Goal: Task Accomplishment & Management: Manage account settings

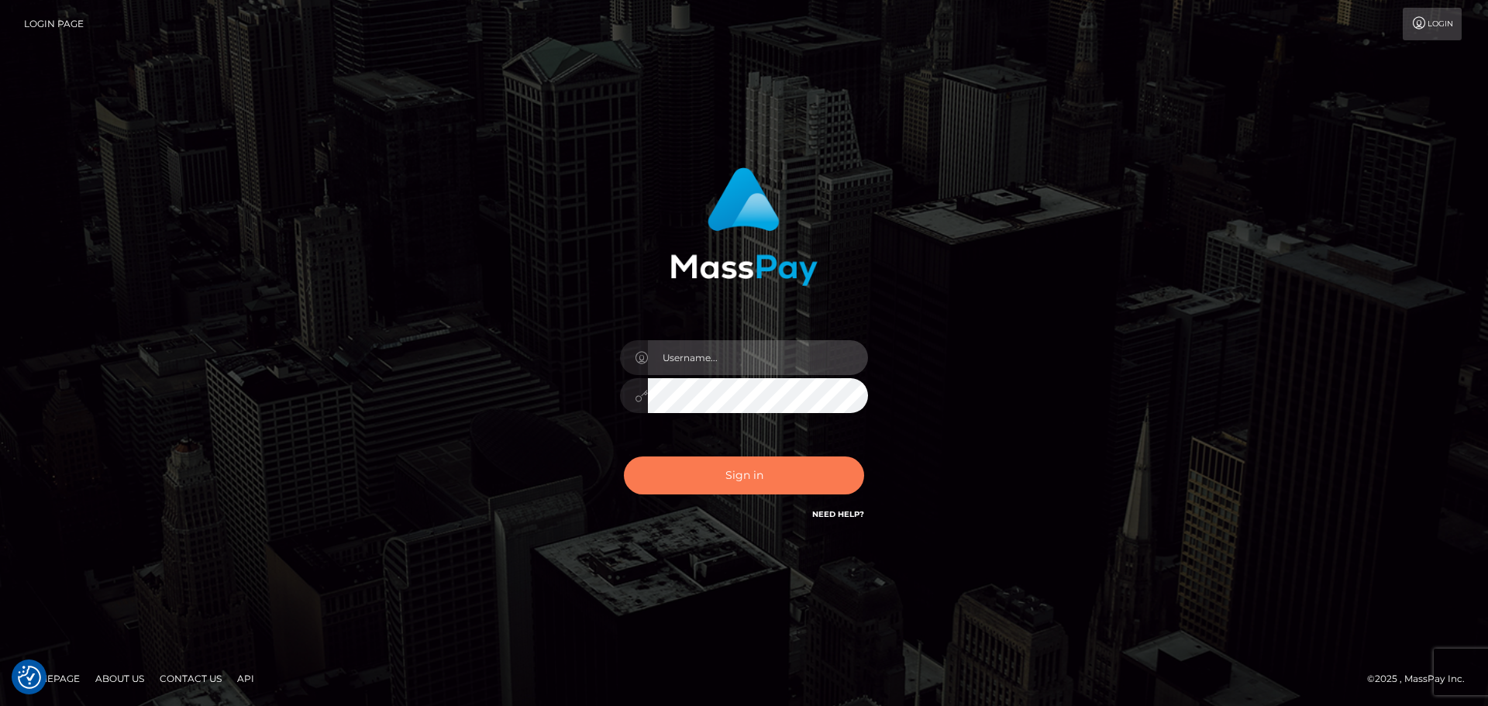
type input "Dmitri.rollacan"
click at [735, 471] on button "Sign in" at bounding box center [744, 475] width 240 height 38
type input "Dmitri.rollacan"
click at [737, 467] on button "Sign in" at bounding box center [744, 475] width 240 height 38
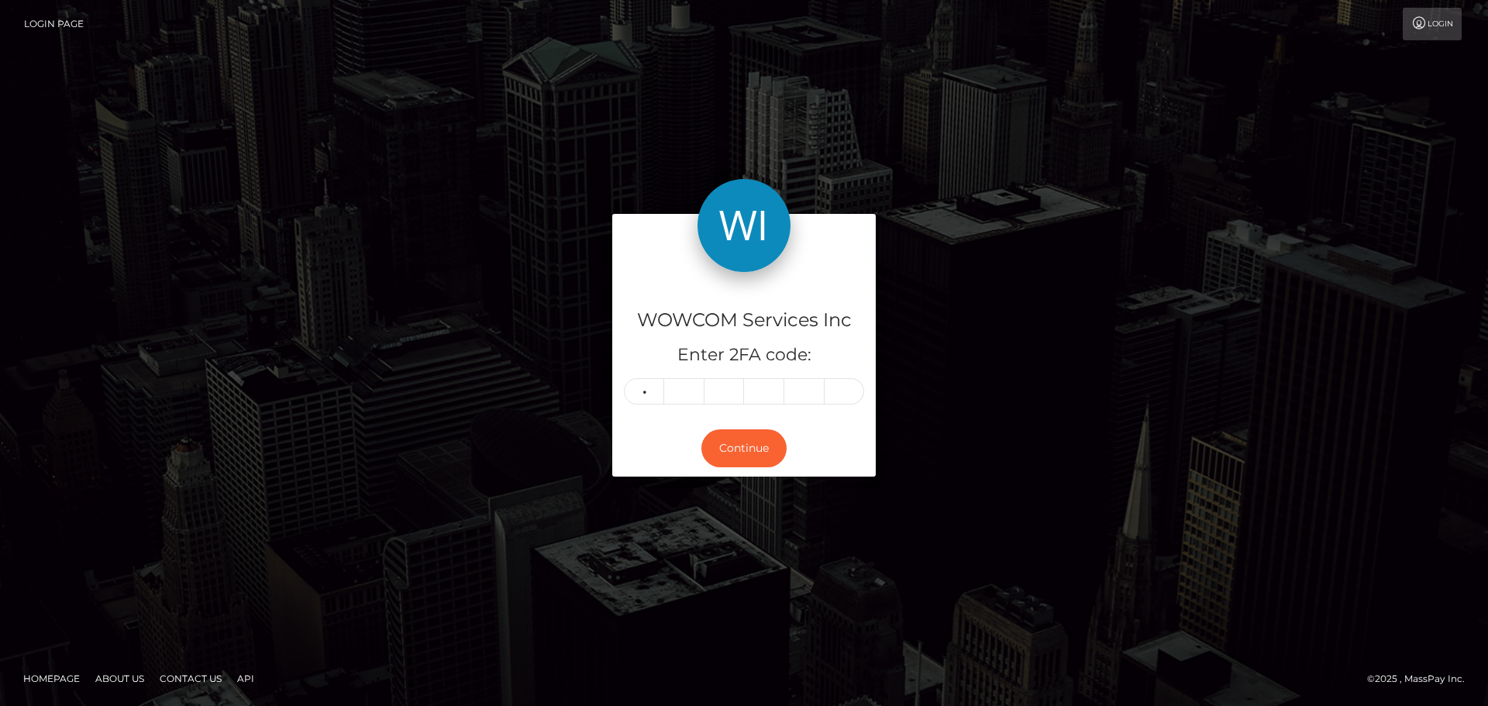
type input "5"
type input "9"
type input "1"
type input "3"
type input "0"
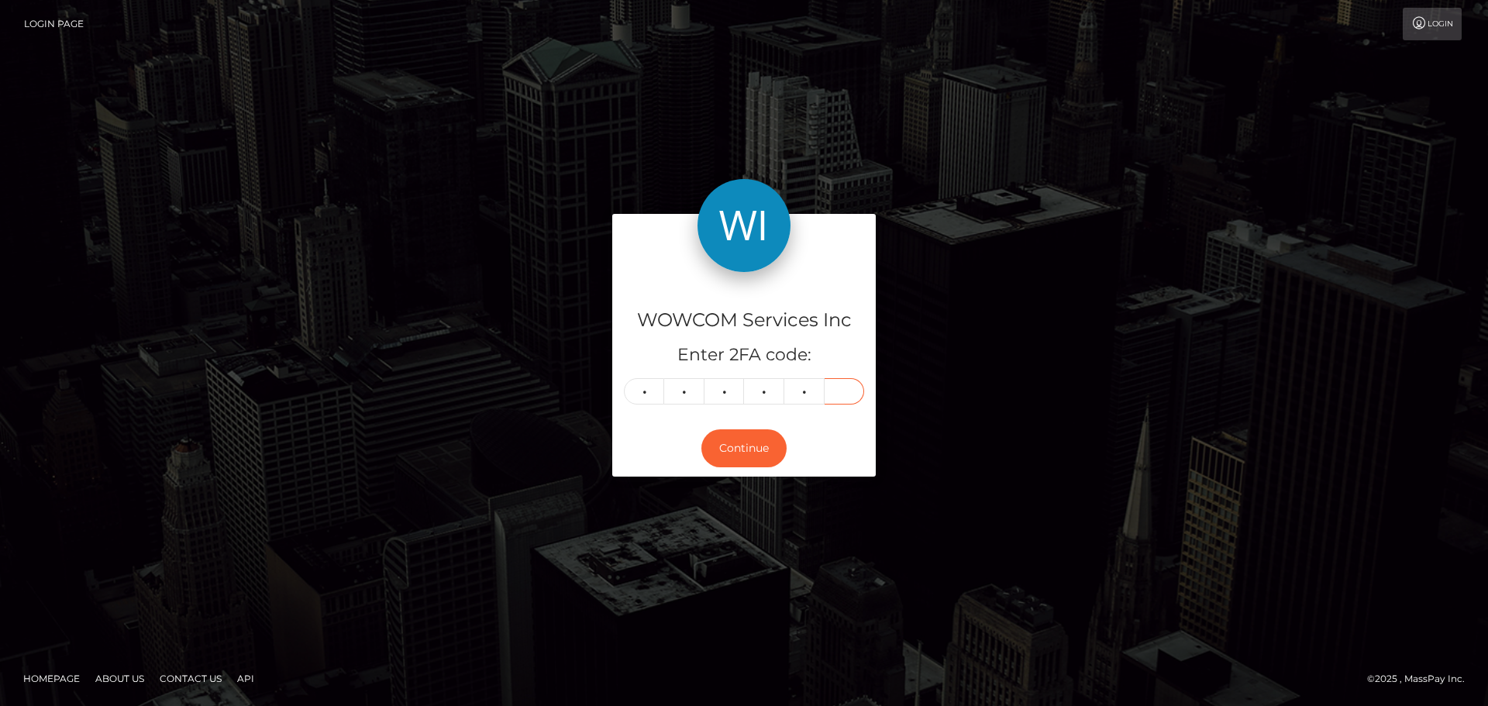
type input "1"
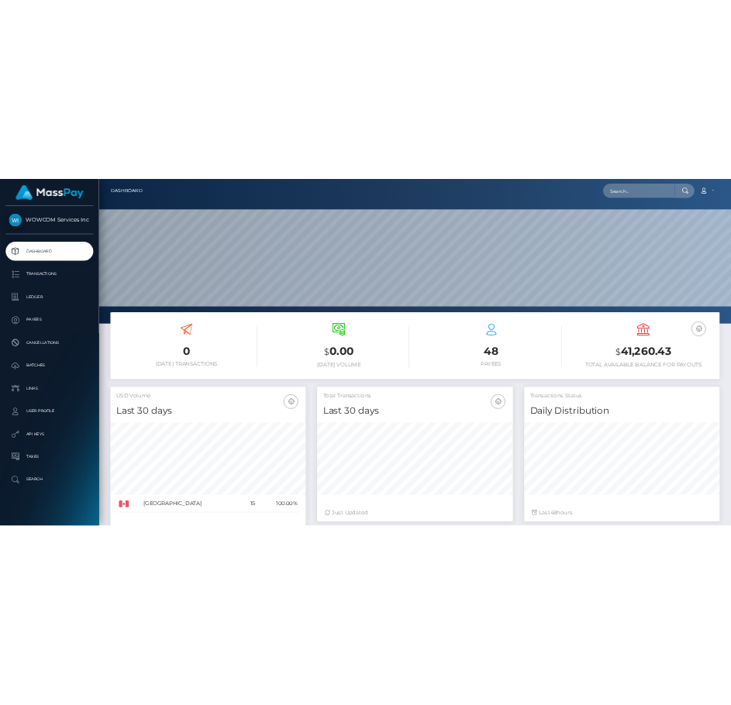
scroll to position [275, 398]
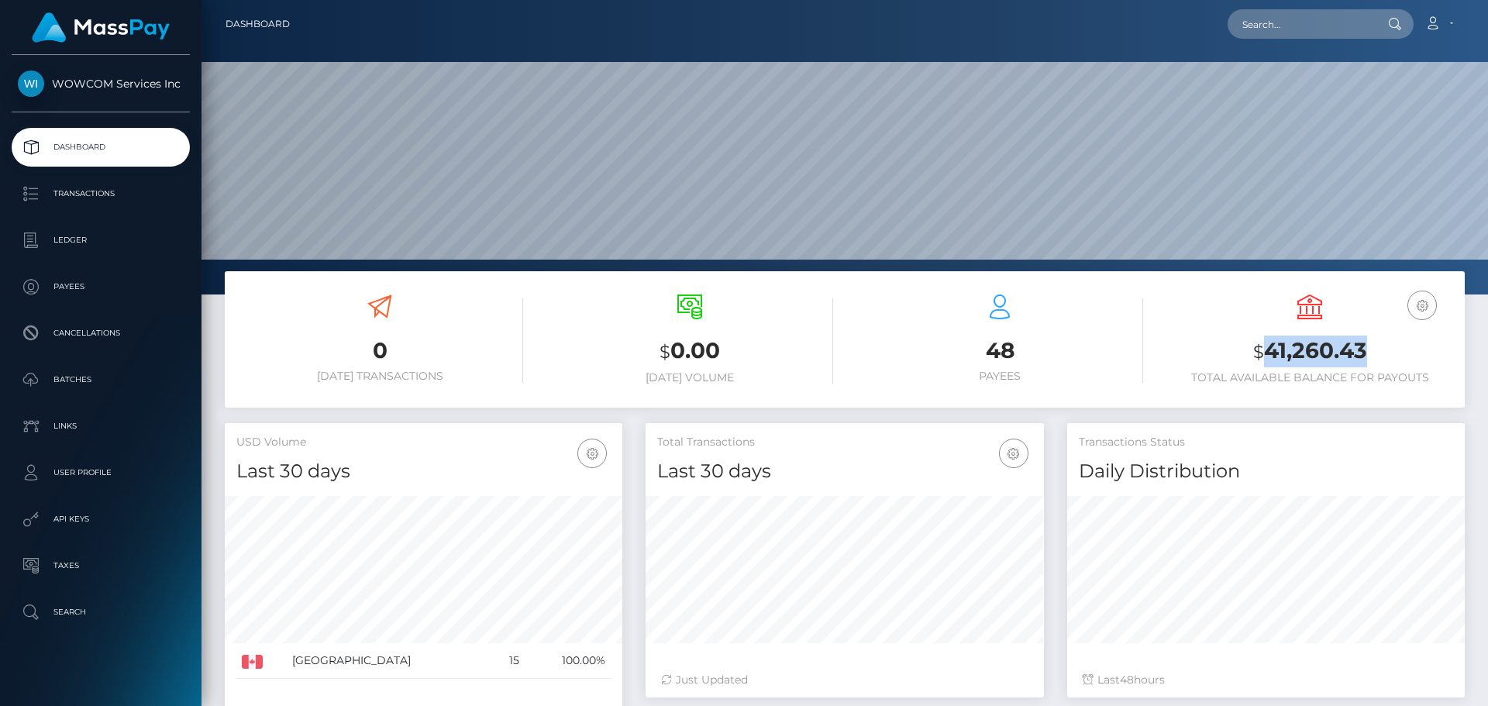
drag, startPoint x: 1372, startPoint y: 356, endPoint x: 1263, endPoint y: 358, distance: 109.3
click at [1263, 358] on h3 "$ 41,260.43" at bounding box center [1309, 352] width 287 height 32
copy h3 "41,260.43"
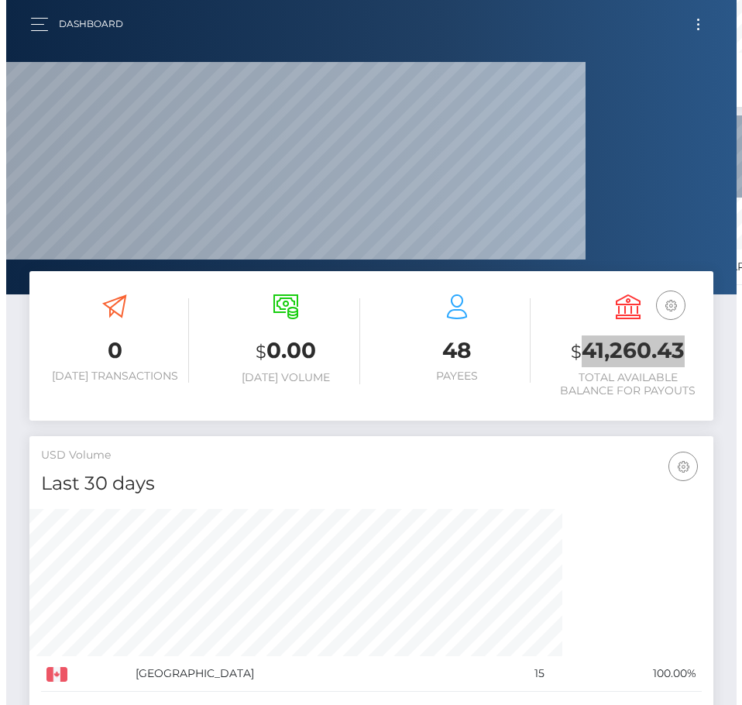
scroll to position [0, 0]
